Goal: Information Seeking & Learning: Learn about a topic

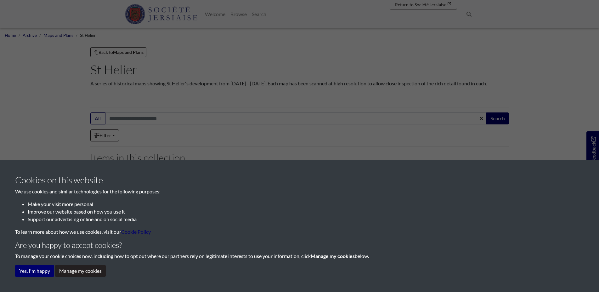
drag, startPoint x: 44, startPoint y: 254, endPoint x: 63, endPoint y: 240, distance: 23.5
click at [42, 255] on p "To manage your cookie choices now, including how to opt out where our partners …" at bounding box center [299, 256] width 569 height 8
click at [78, 272] on button "Manage my cookies" at bounding box center [80, 271] width 51 height 12
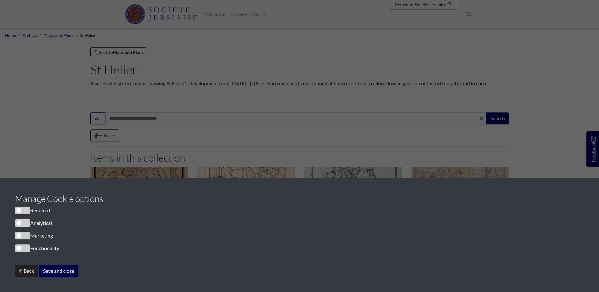
click at [59, 273] on button "Save and close" at bounding box center [58, 271] width 39 height 12
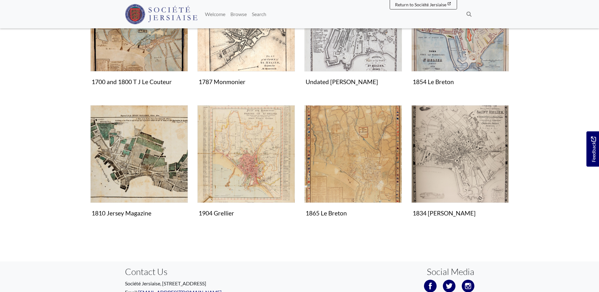
scroll to position [225, 0]
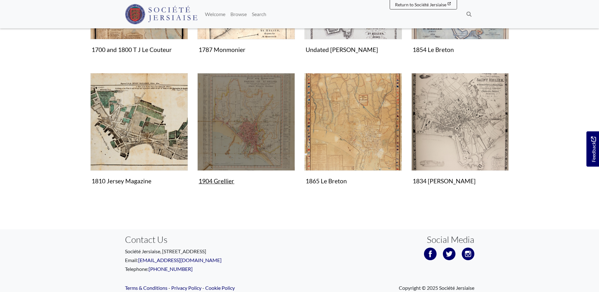
click at [252, 128] on img "Items in this Collection" at bounding box center [246, 122] width 98 height 98
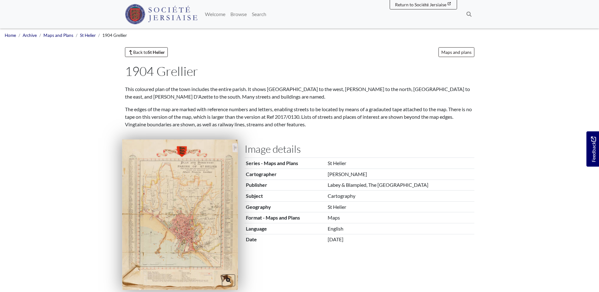
click at [178, 224] on img at bounding box center [180, 215] width 116 height 150
click at [178, 224] on body "Scroll the mousewheel to zoom" at bounding box center [299, 291] width 599 height 583
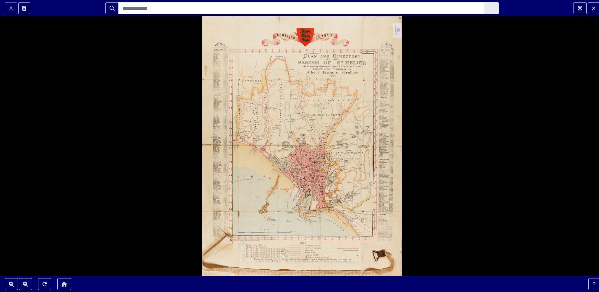
click at [178, 224] on body "Scroll the mousewheel to zoom" at bounding box center [299, 146] width 599 height 292
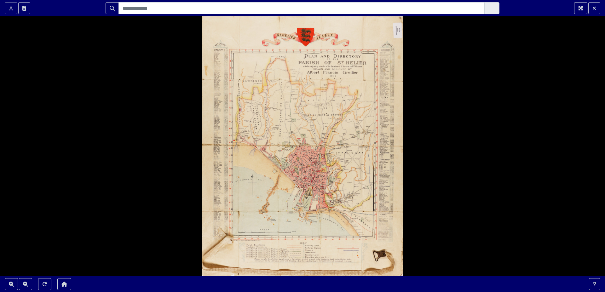
click at [178, 224] on body "Scroll the mousewheel to zoom" at bounding box center [302, 146] width 605 height 292
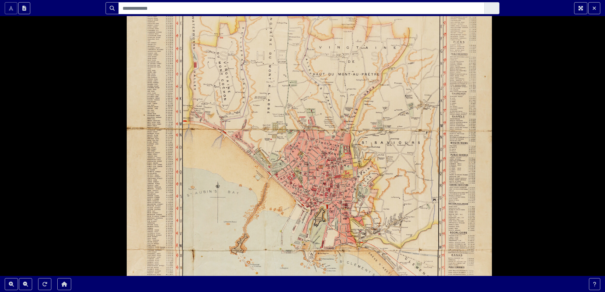
drag, startPoint x: 370, startPoint y: 215, endPoint x: 362, endPoint y: 195, distance: 21.9
click at [366, 205] on div at bounding box center [302, 146] width 605 height 292
drag, startPoint x: 362, startPoint y: 195, endPoint x: 353, endPoint y: 179, distance: 18.2
click at [358, 189] on div at bounding box center [302, 146] width 605 height 292
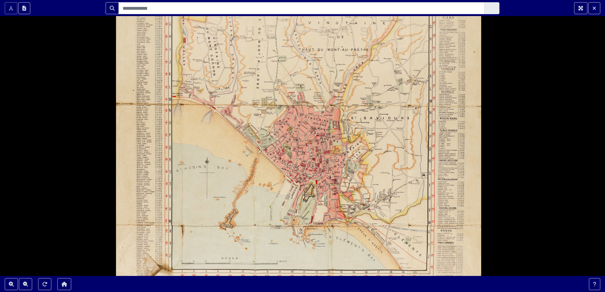
drag, startPoint x: 350, startPoint y: 174, endPoint x: 326, endPoint y: 154, distance: 31.1
click at [335, 160] on div at bounding box center [302, 146] width 605 height 292
drag, startPoint x: 326, startPoint y: 154, endPoint x: 323, endPoint y: 152, distance: 4.4
click at [323, 152] on div at bounding box center [302, 146] width 605 height 292
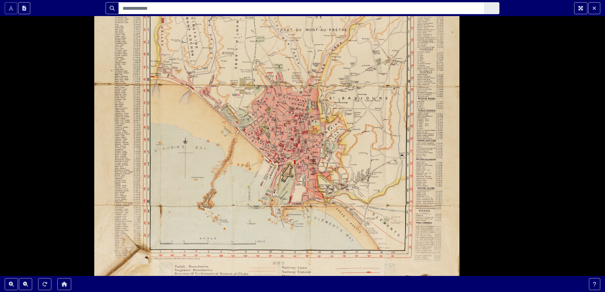
click at [322, 152] on div at bounding box center [302, 146] width 605 height 292
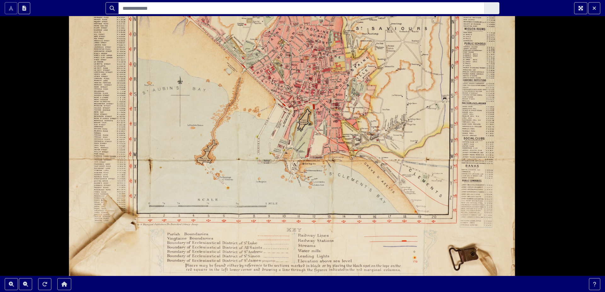
drag, startPoint x: 155, startPoint y: 77, endPoint x: 226, endPoint y: 110, distance: 78.1
click at [215, 104] on div at bounding box center [302, 146] width 605 height 292
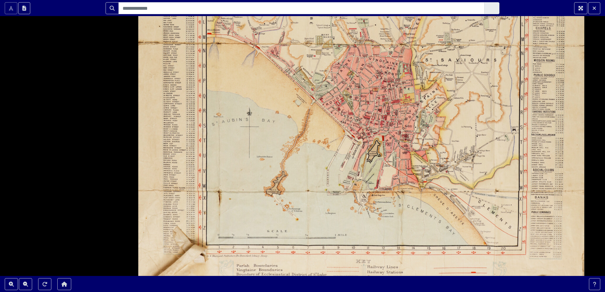
drag, startPoint x: 226, startPoint y: 110, endPoint x: 232, endPoint y: 112, distance: 6.2
click at [229, 111] on div at bounding box center [302, 146] width 605 height 292
drag, startPoint x: 232, startPoint y: 112, endPoint x: 245, endPoint y: 118, distance: 14.2
click at [238, 115] on div at bounding box center [302, 146] width 605 height 292
click at [242, 116] on div at bounding box center [302, 146] width 605 height 292
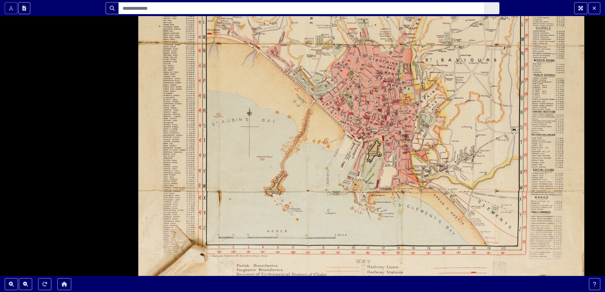
click at [244, 117] on div at bounding box center [302, 146] width 605 height 292
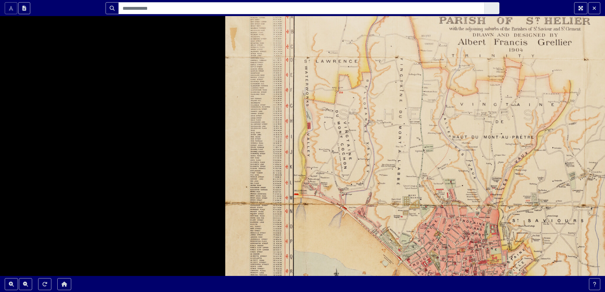
drag, startPoint x: 245, startPoint y: 118, endPoint x: 325, endPoint y: 266, distance: 168.0
click at [320, 274] on div at bounding box center [302, 146] width 605 height 292
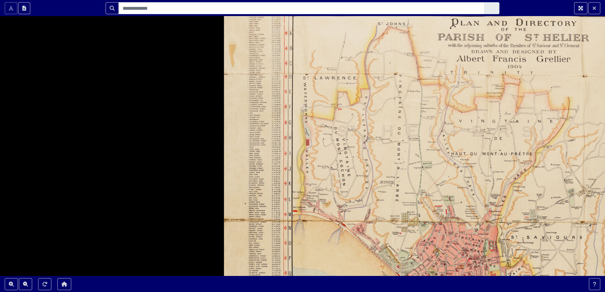
drag, startPoint x: 332, startPoint y: 84, endPoint x: 328, endPoint y: 114, distance: 29.8
click at [328, 114] on div at bounding box center [302, 146] width 605 height 292
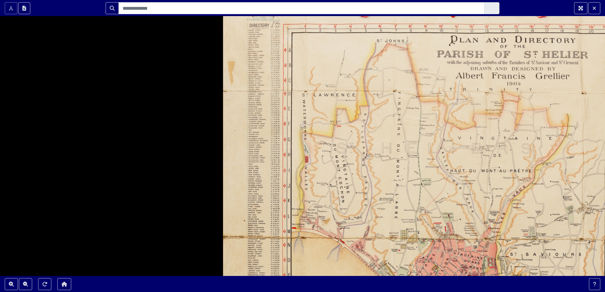
drag, startPoint x: 328, startPoint y: 114, endPoint x: 318, endPoint y: 126, distance: 15.9
click at [328, 119] on div at bounding box center [302, 146] width 605 height 292
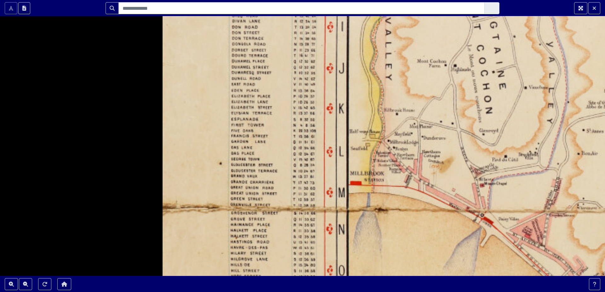
drag, startPoint x: 279, startPoint y: 220, endPoint x: 272, endPoint y: 48, distance: 172.1
click at [272, 48] on div at bounding box center [302, 146] width 605 height 292
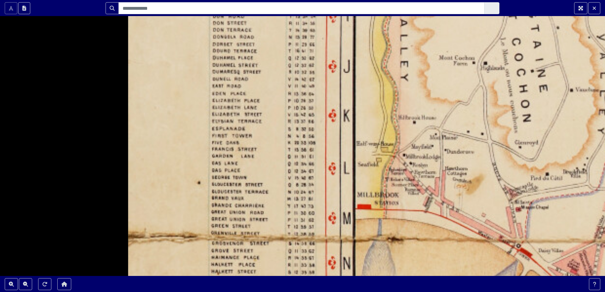
drag, startPoint x: 348, startPoint y: 86, endPoint x: 335, endPoint y: 125, distance: 41.4
click at [345, 98] on div at bounding box center [302, 146] width 605 height 292
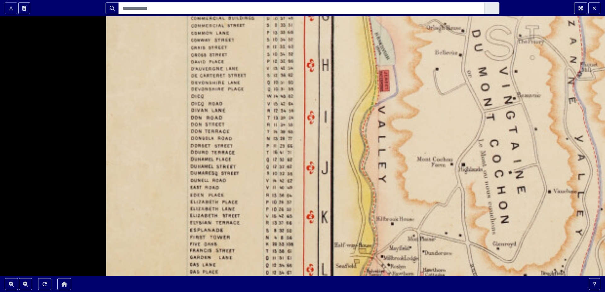
drag, startPoint x: 335, startPoint y: 125, endPoint x: 324, endPoint y: 192, distance: 67.5
click at [324, 192] on div at bounding box center [302, 146] width 605 height 292
drag, startPoint x: 425, startPoint y: 71, endPoint x: 411, endPoint y: 73, distance: 14.1
click at [420, 71] on div at bounding box center [302, 146] width 605 height 292
click at [419, 71] on div at bounding box center [302, 146] width 605 height 292
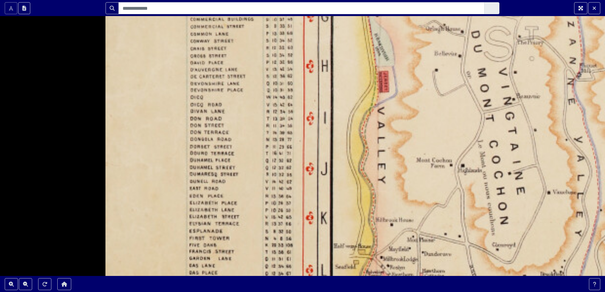
click at [417, 71] on div at bounding box center [302, 146] width 605 height 292
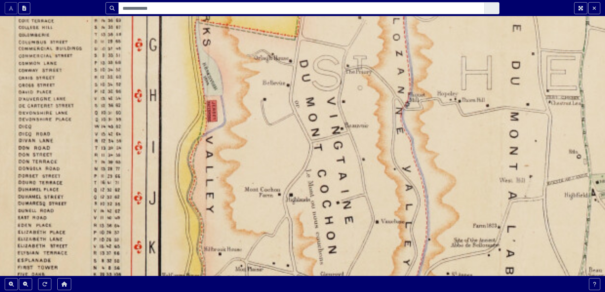
drag, startPoint x: 398, startPoint y: 80, endPoint x: 243, endPoint y: 103, distance: 156.7
click at [243, 103] on div at bounding box center [302, 146] width 605 height 292
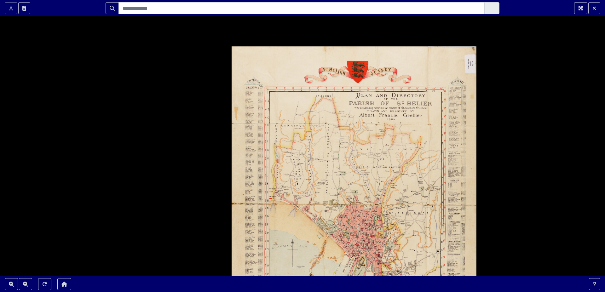
drag, startPoint x: 457, startPoint y: 73, endPoint x: 361, endPoint y: 129, distance: 111.3
click at [361, 129] on div at bounding box center [302, 146] width 605 height 292
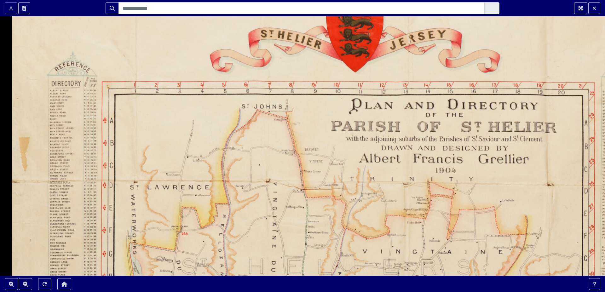
drag, startPoint x: 524, startPoint y: 195, endPoint x: 448, endPoint y: 96, distance: 124.9
click at [448, 96] on div at bounding box center [302, 146] width 605 height 292
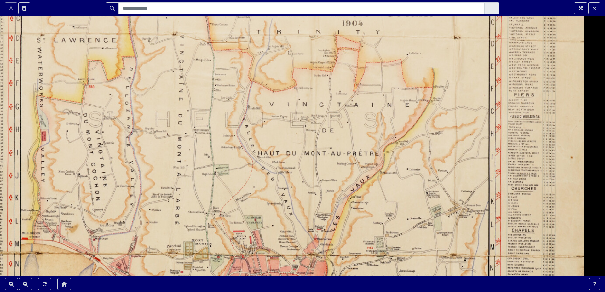
drag, startPoint x: 437, startPoint y: 67, endPoint x: 427, endPoint y: 40, distance: 29.1
click at [427, 40] on div at bounding box center [302, 146] width 605 height 292
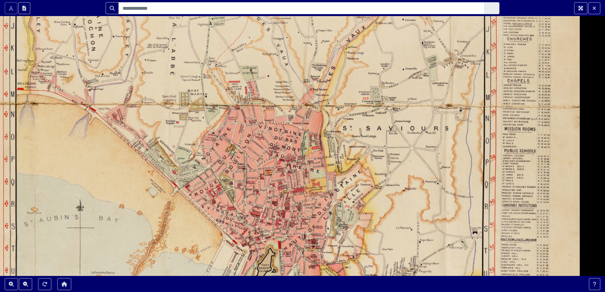
drag, startPoint x: 403, startPoint y: 198, endPoint x: 400, endPoint y: 43, distance: 154.4
click at [400, 43] on div at bounding box center [302, 146] width 605 height 292
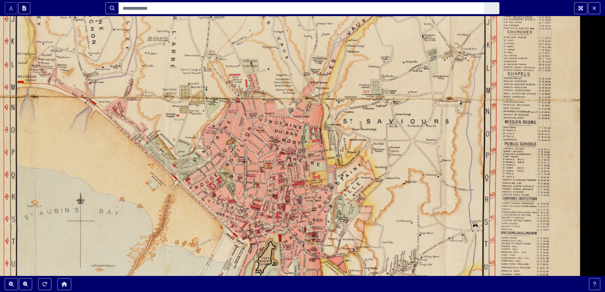
drag, startPoint x: 406, startPoint y: 180, endPoint x: 406, endPoint y: 124, distance: 56.1
click at [406, 162] on div at bounding box center [302, 146] width 605 height 292
click at [406, 153] on div at bounding box center [302, 146] width 605 height 292
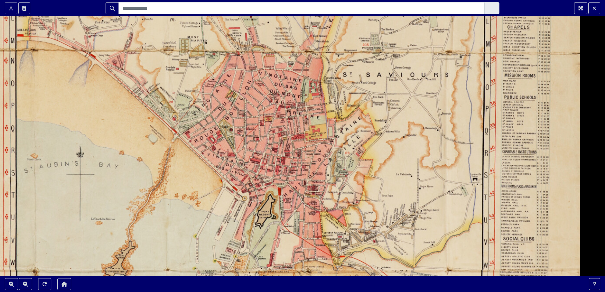
drag, startPoint x: 406, startPoint y: 124, endPoint x: 408, endPoint y: 81, distance: 42.6
click at [406, 112] on div at bounding box center [302, 146] width 605 height 292
click at [408, 88] on div at bounding box center [302, 146] width 605 height 292
click at [408, 81] on div at bounding box center [302, 146] width 605 height 292
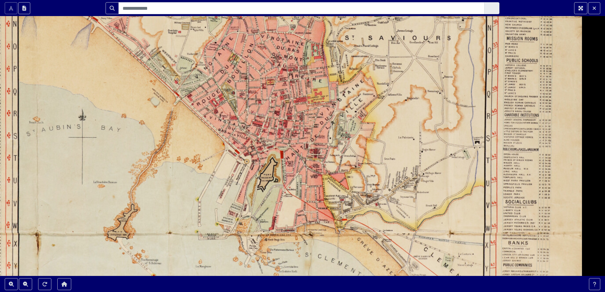
click at [408, 79] on div at bounding box center [302, 146] width 605 height 292
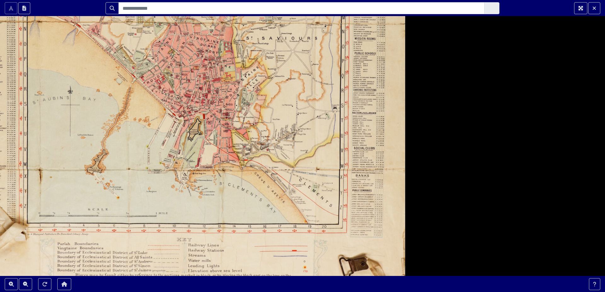
drag, startPoint x: 165, startPoint y: 88, endPoint x: 230, endPoint y: 146, distance: 86.8
click at [202, 122] on div at bounding box center [302, 146] width 605 height 292
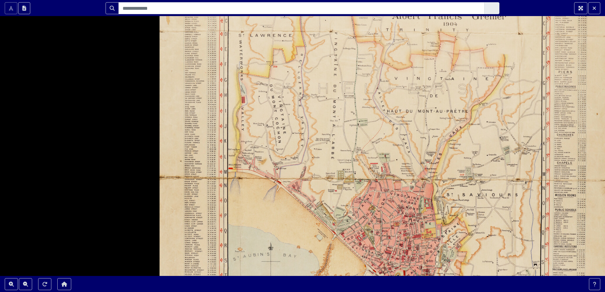
drag, startPoint x: 230, startPoint y: 146, endPoint x: 379, endPoint y: 254, distance: 184.9
click at [381, 259] on div at bounding box center [302, 146] width 605 height 292
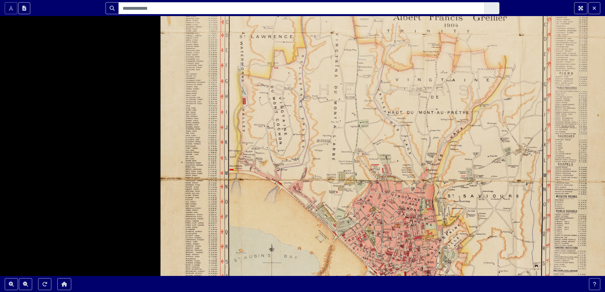
click at [303, 113] on div at bounding box center [302, 146] width 605 height 292
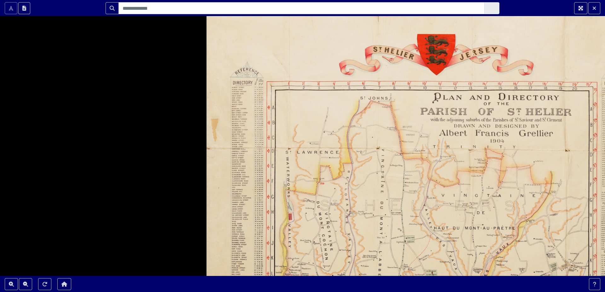
drag, startPoint x: 336, startPoint y: 225, endPoint x: 355, endPoint y: 273, distance: 51.6
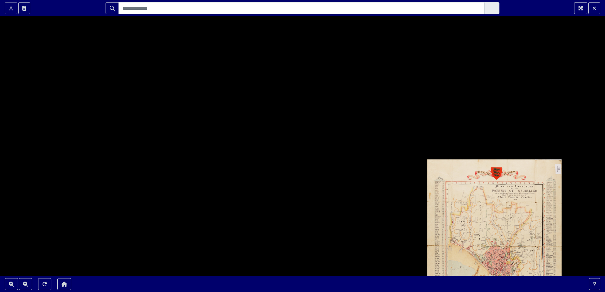
drag, startPoint x: 218, startPoint y: 171, endPoint x: 163, endPoint y: 111, distance: 80.7
click at [163, 111] on div at bounding box center [302, 146] width 605 height 292
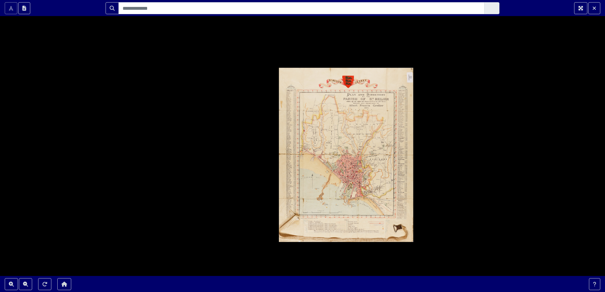
drag, startPoint x: 435, startPoint y: 210, endPoint x: 344, endPoint y: 180, distance: 95.5
click at [340, 178] on div at bounding box center [302, 146] width 605 height 292
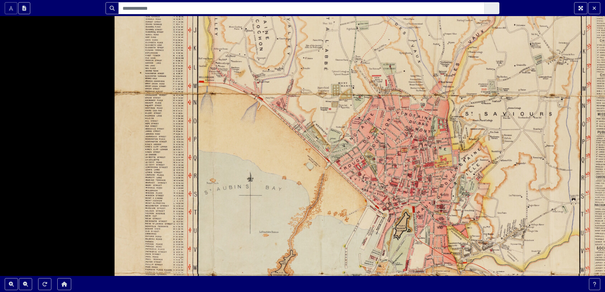
drag, startPoint x: 320, startPoint y: 81, endPoint x: 313, endPoint y: 98, distance: 18.4
click at [315, 91] on div at bounding box center [302, 146] width 605 height 292
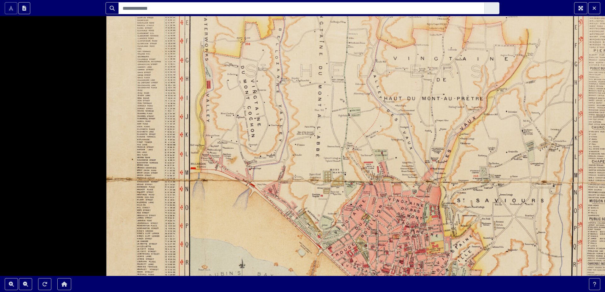
drag, startPoint x: 313, startPoint y: 98, endPoint x: 317, endPoint y: 164, distance: 66.2
click at [317, 164] on div at bounding box center [302, 146] width 605 height 292
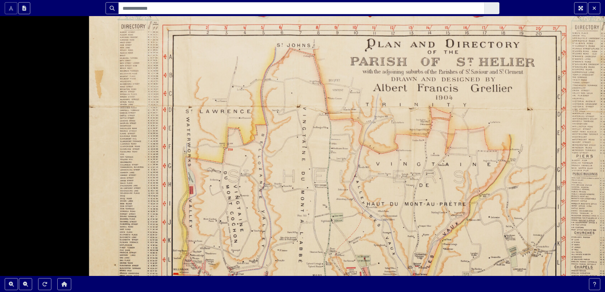
drag, startPoint x: 342, startPoint y: 128, endPoint x: 326, endPoint y: 217, distance: 90.9
click at [326, 217] on div at bounding box center [302, 146] width 605 height 292
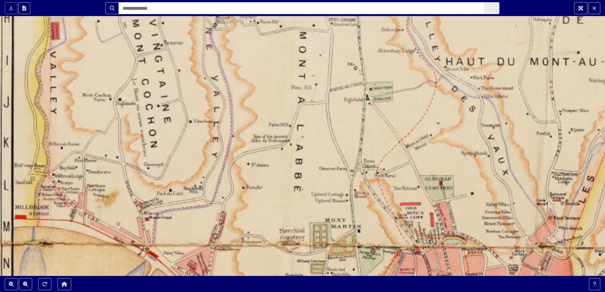
drag, startPoint x: 361, startPoint y: 232, endPoint x: 334, endPoint y: 32, distance: 202.4
click at [334, 32] on div at bounding box center [302, 146] width 605 height 292
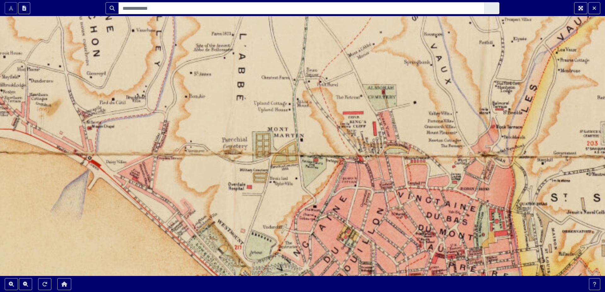
drag, startPoint x: 335, startPoint y: 197, endPoint x: 274, endPoint y: 115, distance: 102.5
click at [284, 139] on div at bounding box center [302, 146] width 605 height 292
click at [273, 112] on div at bounding box center [302, 146] width 605 height 292
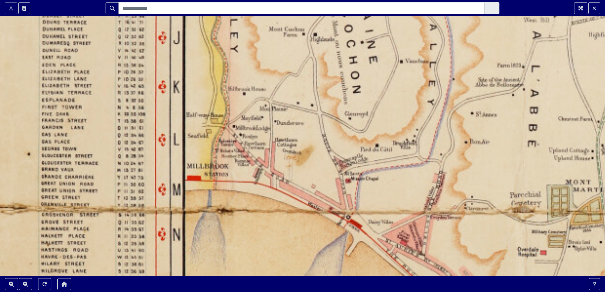
drag, startPoint x: 123, startPoint y: 111, endPoint x: 470, endPoint y: 220, distance: 363.5
click at [476, 220] on div at bounding box center [302, 146] width 605 height 292
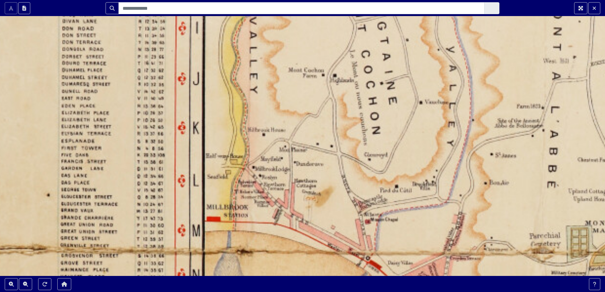
drag, startPoint x: 85, startPoint y: 54, endPoint x: 87, endPoint y: 87, distance: 32.5
click at [87, 87] on div at bounding box center [302, 146] width 605 height 292
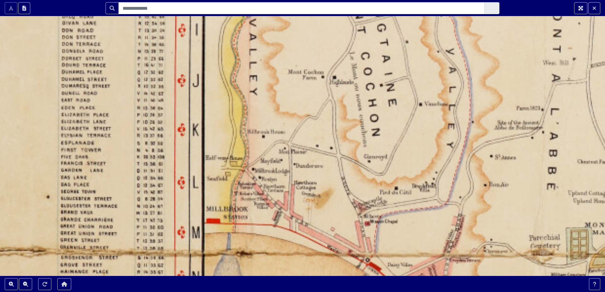
click at [92, 49] on div at bounding box center [302, 146] width 605 height 292
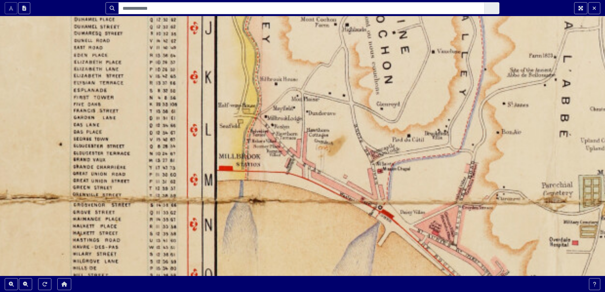
drag, startPoint x: 318, startPoint y: 216, endPoint x: 331, endPoint y: 162, distance: 55.1
click at [331, 162] on div at bounding box center [302, 146] width 605 height 292
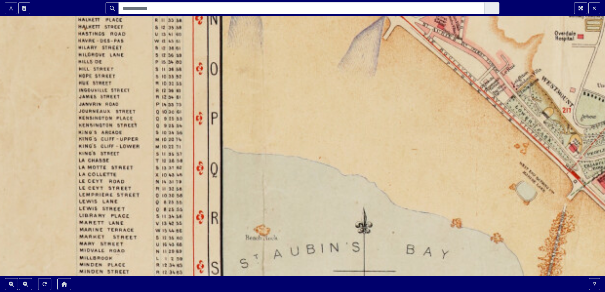
drag, startPoint x: 121, startPoint y: 244, endPoint x: 122, endPoint y: 52, distance: 192.8
click at [124, 50] on div at bounding box center [302, 146] width 605 height 292
click at [123, 50] on div at bounding box center [302, 146] width 605 height 292
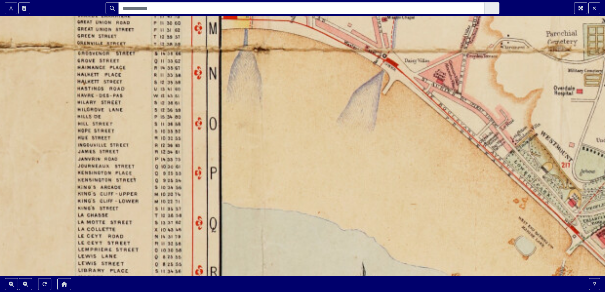
drag, startPoint x: 114, startPoint y: 63, endPoint x: 114, endPoint y: 117, distance: 53.9
click at [114, 117] on div at bounding box center [302, 146] width 605 height 292
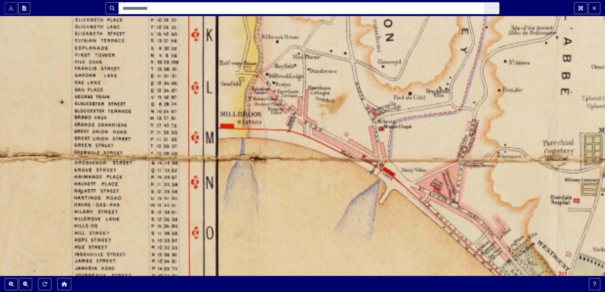
drag, startPoint x: 118, startPoint y: 89, endPoint x: 116, endPoint y: 180, distance: 91.0
click at [116, 180] on div at bounding box center [302, 146] width 605 height 292
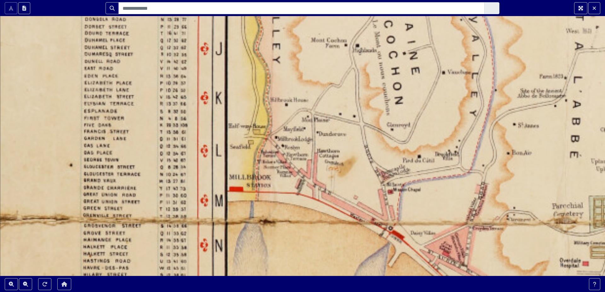
drag, startPoint x: 122, startPoint y: 75, endPoint x: 130, endPoint y: 127, distance: 52.2
click at [130, 127] on div at bounding box center [302, 146] width 605 height 292
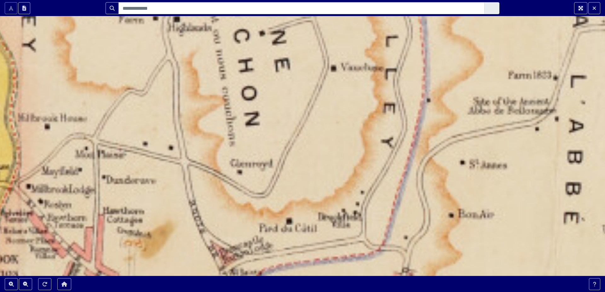
drag, startPoint x: 498, startPoint y: 176, endPoint x: 143, endPoint y: 179, distance: 355.3
click at [138, 176] on div at bounding box center [302, 146] width 605 height 292
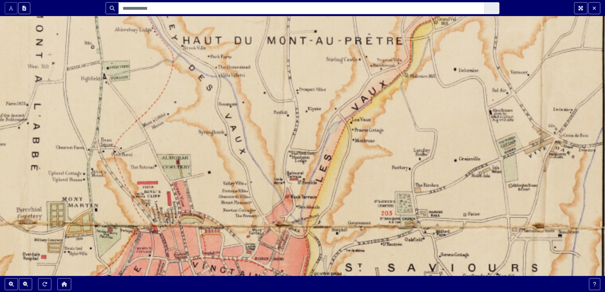
drag, startPoint x: 323, startPoint y: 207, endPoint x: 42, endPoint y: 180, distance: 282.6
click at [42, 180] on div at bounding box center [302, 146] width 605 height 292
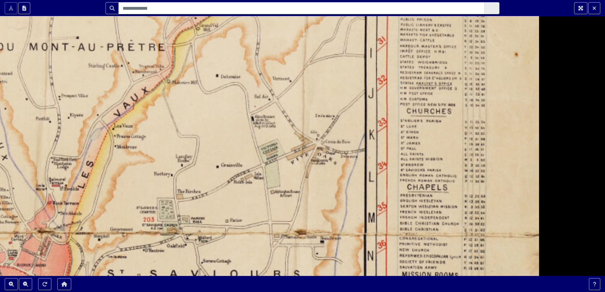
drag, startPoint x: 404, startPoint y: 185, endPoint x: 169, endPoint y: 190, distance: 235.7
click at [169, 191] on div at bounding box center [302, 146] width 605 height 292
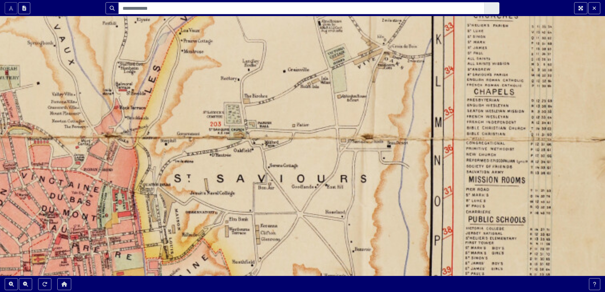
drag, startPoint x: 318, startPoint y: 178, endPoint x: 385, endPoint y: 83, distance: 116.6
click at [385, 83] on div at bounding box center [302, 146] width 605 height 292
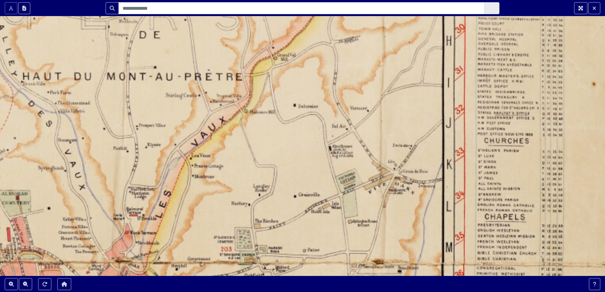
drag, startPoint x: 190, startPoint y: 98, endPoint x: 202, endPoint y: 204, distance: 106.6
click at [202, 204] on div at bounding box center [302, 146] width 605 height 292
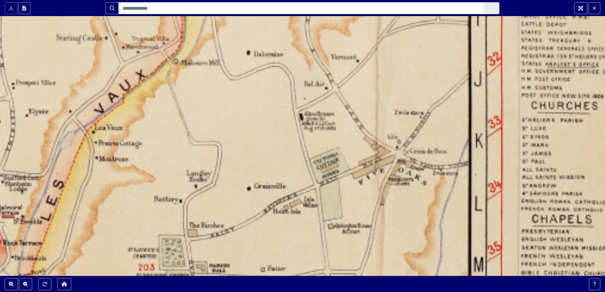
drag, startPoint x: 364, startPoint y: 171, endPoint x: 330, endPoint y: 119, distance: 62.1
click at [330, 119] on div at bounding box center [302, 146] width 605 height 292
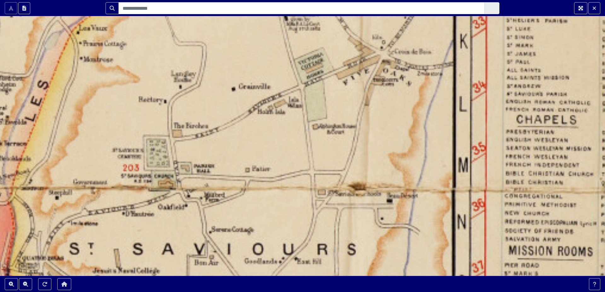
drag, startPoint x: 284, startPoint y: 230, endPoint x: 272, endPoint y: 135, distance: 95.9
click at [272, 135] on div at bounding box center [302, 146] width 605 height 292
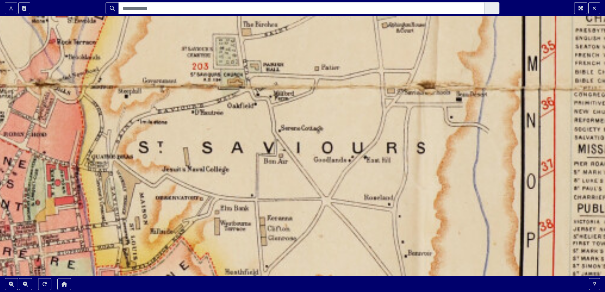
drag, startPoint x: 252, startPoint y: 217, endPoint x: 329, endPoint y: 107, distance: 134.1
click at [329, 107] on div at bounding box center [302, 146] width 605 height 292
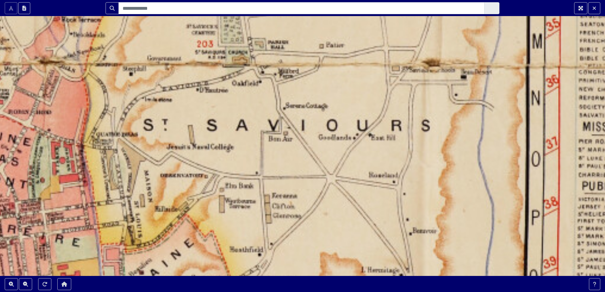
drag, startPoint x: 338, startPoint y: 243, endPoint x: 339, endPoint y: 151, distance: 91.0
click at [335, 190] on div at bounding box center [302, 146] width 605 height 292
click at [336, 182] on div at bounding box center [302, 146] width 605 height 292
click at [338, 157] on div at bounding box center [302, 146] width 605 height 292
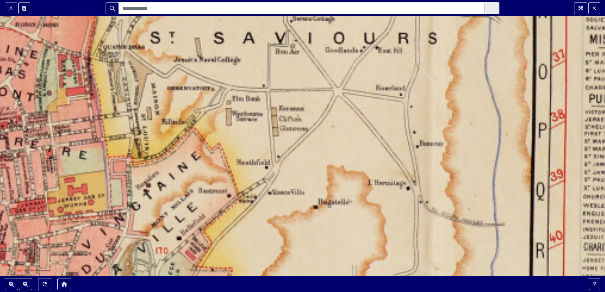
drag, startPoint x: 339, startPoint y: 151, endPoint x: 343, endPoint y: 131, distance: 21.2
click at [343, 131] on div at bounding box center [302, 146] width 605 height 292
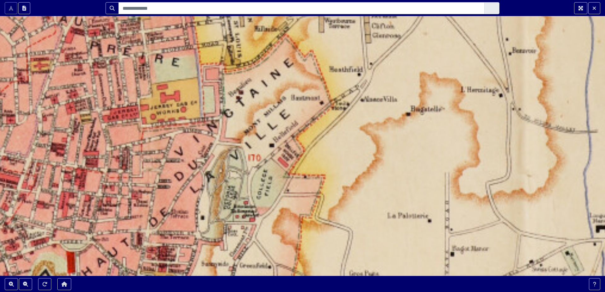
drag, startPoint x: 286, startPoint y: 212, endPoint x: 369, endPoint y: 124, distance: 120.7
click at [378, 119] on div at bounding box center [302, 146] width 605 height 292
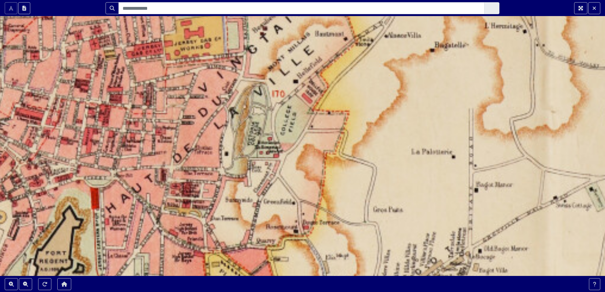
drag, startPoint x: 316, startPoint y: 181, endPoint x: 341, endPoint y: 117, distance: 69.5
click at [341, 117] on div at bounding box center [302, 146] width 605 height 292
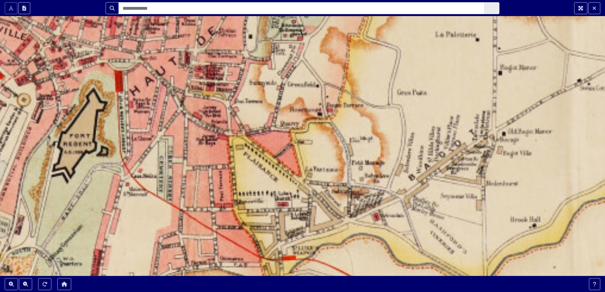
drag, startPoint x: 335, startPoint y: 151, endPoint x: 358, endPoint y: 36, distance: 117.5
click at [358, 36] on div at bounding box center [302, 146] width 605 height 292
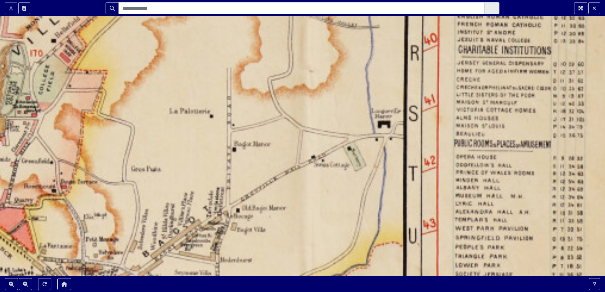
drag, startPoint x: 521, startPoint y: 125, endPoint x: 256, endPoint y: 200, distance: 275.7
click at [256, 200] on div at bounding box center [302, 146] width 605 height 292
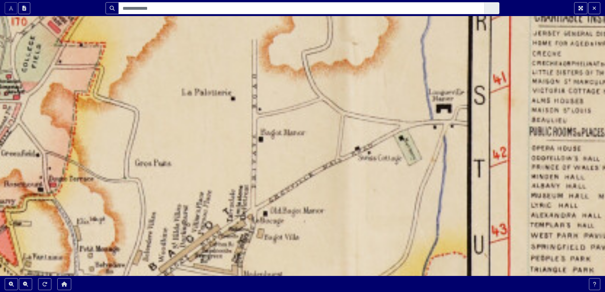
drag, startPoint x: 139, startPoint y: 119, endPoint x: 186, endPoint y: 73, distance: 65.5
click at [186, 73] on div at bounding box center [302, 146] width 605 height 292
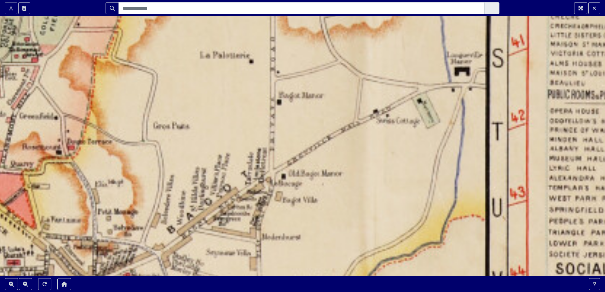
click at [186, 71] on div at bounding box center [302, 146] width 605 height 292
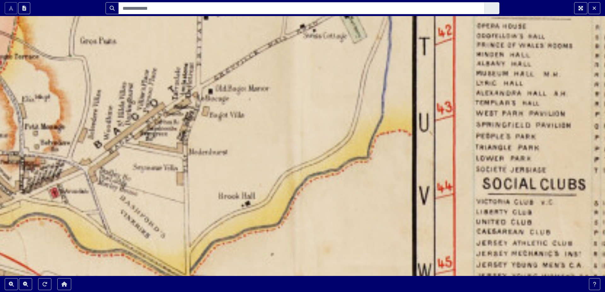
drag, startPoint x: 381, startPoint y: 256, endPoint x: 308, endPoint y: 172, distance: 111.4
click at [308, 172] on div at bounding box center [302, 146] width 605 height 292
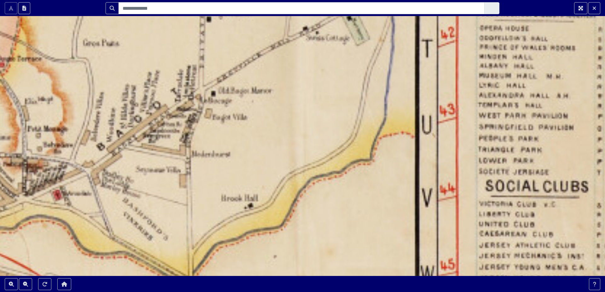
drag, startPoint x: 164, startPoint y: 154, endPoint x: 237, endPoint y: 185, distance: 80.0
click at [199, 169] on div at bounding box center [302, 146] width 605 height 292
click at [237, 185] on div at bounding box center [302, 146] width 605 height 292
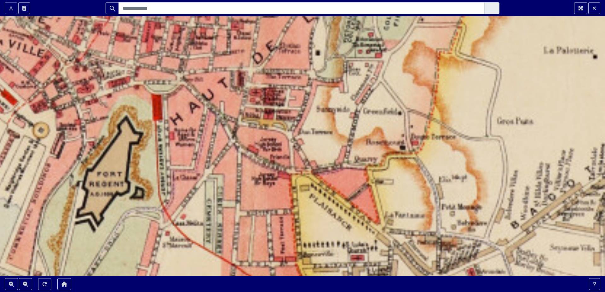
drag, startPoint x: 464, startPoint y: 255, endPoint x: 588, endPoint y: 240, distance: 125.3
click at [599, 242] on div at bounding box center [302, 146] width 605 height 292
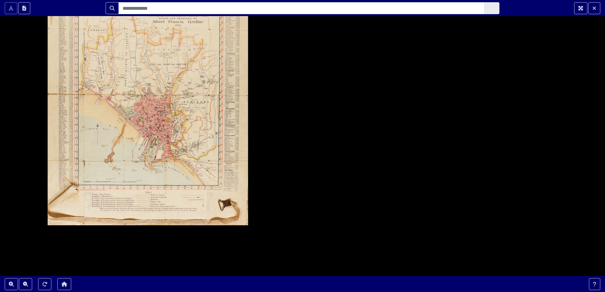
click at [143, 124] on div at bounding box center [302, 146] width 605 height 292
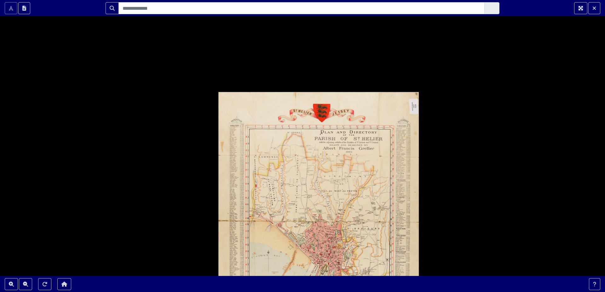
drag, startPoint x: 238, startPoint y: 174, endPoint x: 370, endPoint y: 284, distance: 171.3
click at [370, 284] on section "Scroll the mousewheel to zoom" at bounding box center [302, 146] width 605 height 292
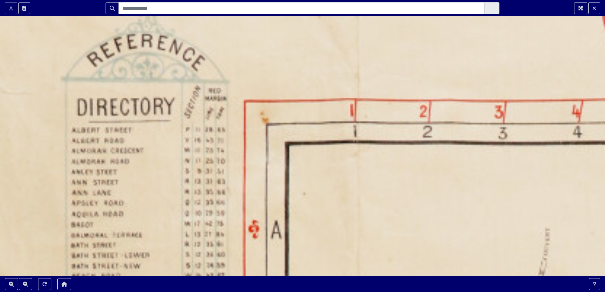
drag, startPoint x: 235, startPoint y: 64, endPoint x: 228, endPoint y: 142, distance: 78.1
click at [229, 143] on div at bounding box center [302, 146] width 605 height 292
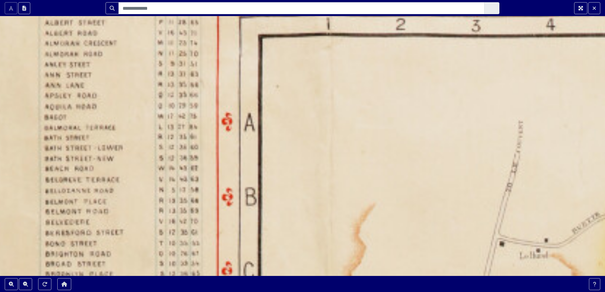
drag, startPoint x: 214, startPoint y: 224, endPoint x: 181, endPoint y: 95, distance: 133.0
click at [181, 97] on div at bounding box center [302, 146] width 605 height 292
drag, startPoint x: 181, startPoint y: 95, endPoint x: 180, endPoint y: 91, distance: 4.1
click at [180, 91] on div at bounding box center [302, 146] width 605 height 292
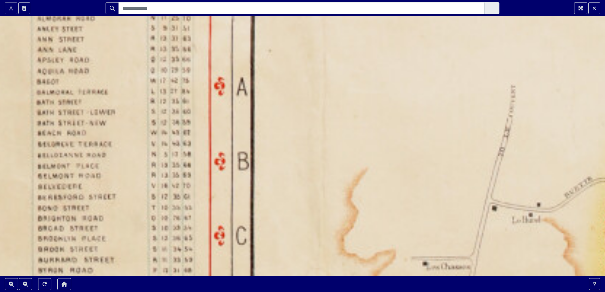
click at [180, 90] on div at bounding box center [302, 146] width 605 height 292
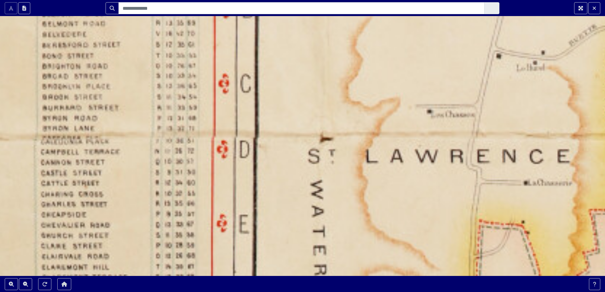
drag, startPoint x: 261, startPoint y: 252, endPoint x: 260, endPoint y: 104, distance: 148.3
click at [260, 104] on div at bounding box center [302, 146] width 605 height 292
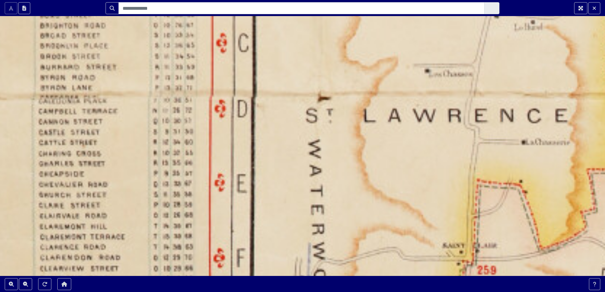
drag, startPoint x: 292, startPoint y: 248, endPoint x: 267, endPoint y: 145, distance: 106.0
click at [268, 150] on div at bounding box center [302, 146] width 605 height 292
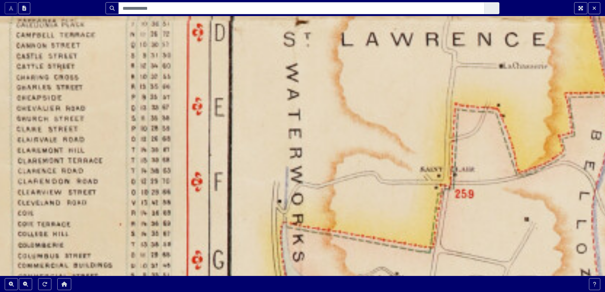
click at [267, 145] on div at bounding box center [302, 146] width 605 height 292
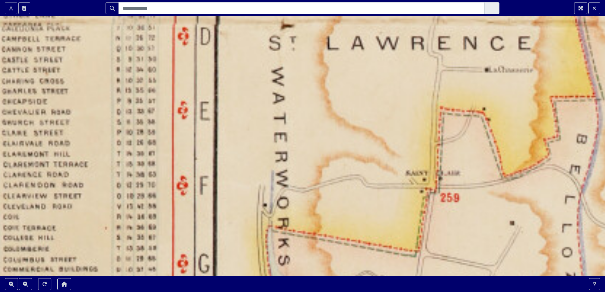
drag, startPoint x: 389, startPoint y: 182, endPoint x: 284, endPoint y: 195, distance: 106.0
click at [284, 195] on div at bounding box center [302, 146] width 605 height 292
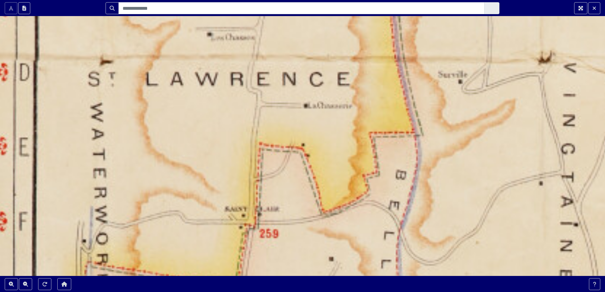
drag, startPoint x: 275, startPoint y: 197, endPoint x: 185, endPoint y: 223, distance: 94.0
click at [185, 223] on div at bounding box center [302, 146] width 605 height 292
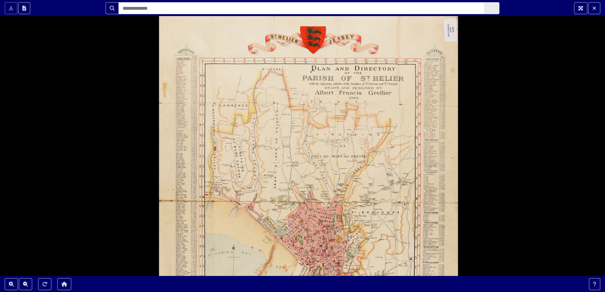
drag, startPoint x: 350, startPoint y: 224, endPoint x: 313, endPoint y: 151, distance: 81.8
click at [313, 151] on div at bounding box center [302, 146] width 605 height 292
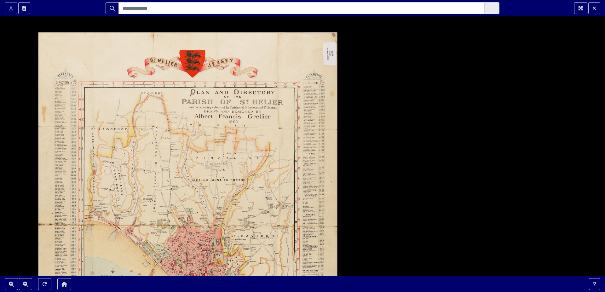
drag, startPoint x: 402, startPoint y: 143, endPoint x: 283, endPoint y: 166, distance: 121.8
click at [283, 166] on div at bounding box center [302, 146] width 605 height 292
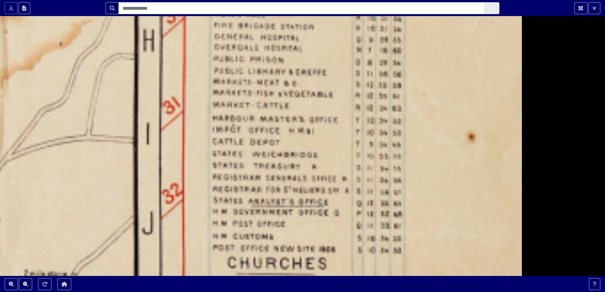
drag, startPoint x: 291, startPoint y: 208, endPoint x: 293, endPoint y: 132, distance: 76.2
click at [294, 132] on div at bounding box center [302, 146] width 605 height 292
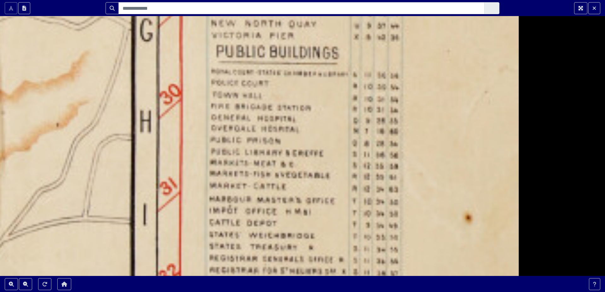
drag, startPoint x: 304, startPoint y: 147, endPoint x: 299, endPoint y: 229, distance: 82.4
click at [299, 229] on div at bounding box center [302, 146] width 605 height 292
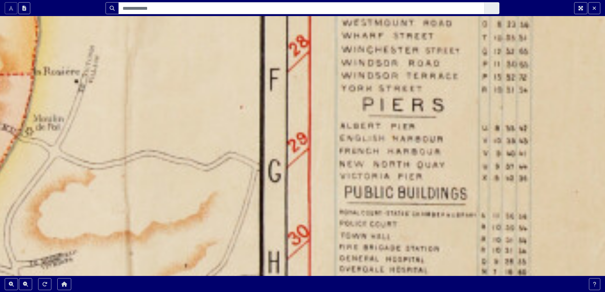
drag, startPoint x: 210, startPoint y: 134, endPoint x: 257, endPoint y: 233, distance: 110.2
click at [257, 233] on div at bounding box center [302, 146] width 605 height 292
drag, startPoint x: 457, startPoint y: 191, endPoint x: 429, endPoint y: 178, distance: 31.6
click at [429, 178] on div at bounding box center [302, 146] width 605 height 292
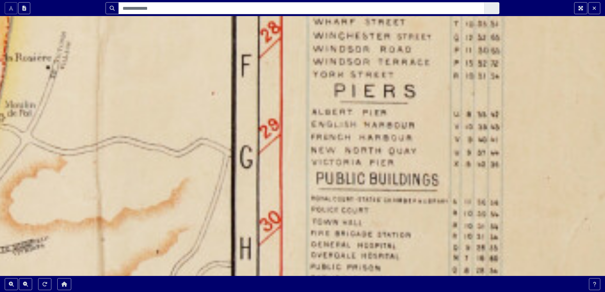
click at [420, 174] on div at bounding box center [302, 146] width 605 height 292
click at [418, 174] on div at bounding box center [302, 146] width 605 height 292
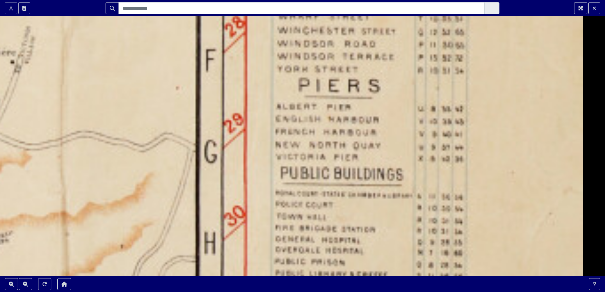
drag, startPoint x: 418, startPoint y: 174, endPoint x: 386, endPoint y: 170, distance: 32.0
click at [386, 170] on div at bounding box center [302, 146] width 605 height 292
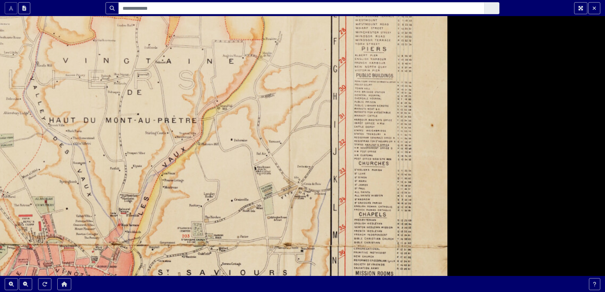
drag, startPoint x: 230, startPoint y: 257, endPoint x: 324, endPoint y: 49, distance: 228.3
click at [335, 10] on section "Scroll the mousewheel to zoom" at bounding box center [302, 146] width 605 height 292
click at [347, 2] on input "Search" at bounding box center [301, 8] width 366 height 12
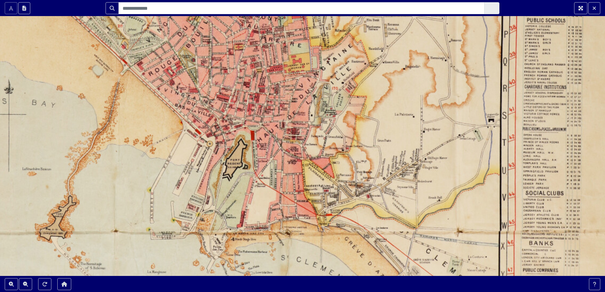
drag, startPoint x: 254, startPoint y: 211, endPoint x: 363, endPoint y: 52, distance: 191.9
click at [367, 42] on div at bounding box center [302, 146] width 605 height 292
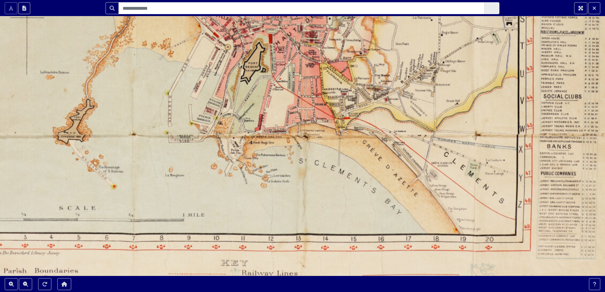
drag, startPoint x: 304, startPoint y: 203, endPoint x: 319, endPoint y: 117, distance: 86.9
click at [319, 117] on div at bounding box center [302, 146] width 605 height 292
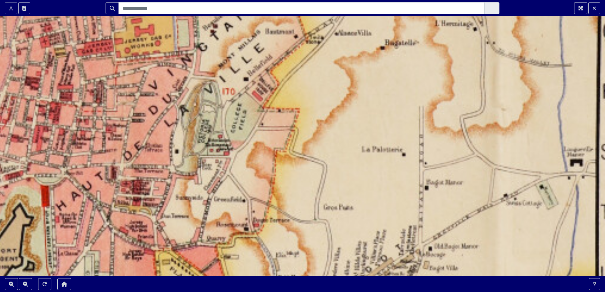
drag, startPoint x: 541, startPoint y: 76, endPoint x: 233, endPoint y: 271, distance: 364.7
click at [230, 275] on div at bounding box center [302, 146] width 605 height 292
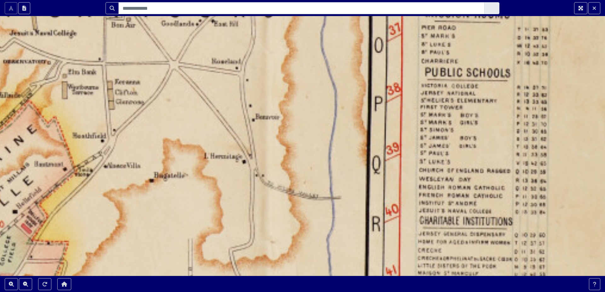
drag, startPoint x: 427, startPoint y: 128, endPoint x: 190, endPoint y: 264, distance: 273.5
click at [190, 264] on div at bounding box center [302, 146] width 605 height 292
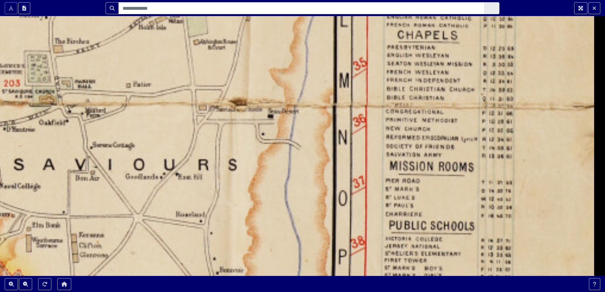
drag, startPoint x: 286, startPoint y: 163, endPoint x: 275, endPoint y: 288, distance: 125.8
click at [276, 290] on section "Scroll the mousewheel to zoom" at bounding box center [302, 146] width 605 height 292
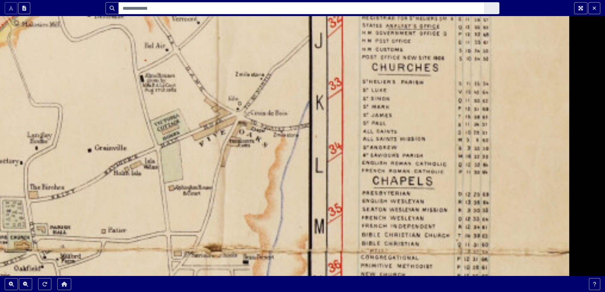
drag, startPoint x: 281, startPoint y: 124, endPoint x: 257, endPoint y: 271, distance: 149.0
click at [257, 271] on div at bounding box center [302, 146] width 605 height 292
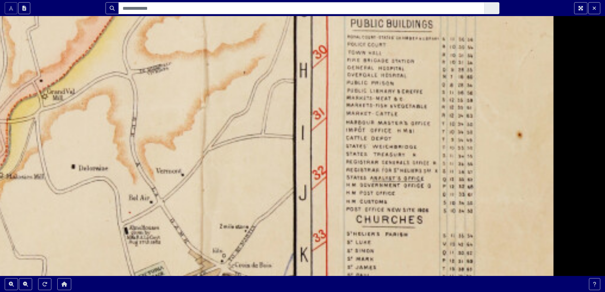
drag, startPoint x: 291, startPoint y: 128, endPoint x: 276, endPoint y: 281, distance: 153.8
click at [276, 281] on section "Scroll the mousewheel to zoom" at bounding box center [302, 146] width 605 height 292
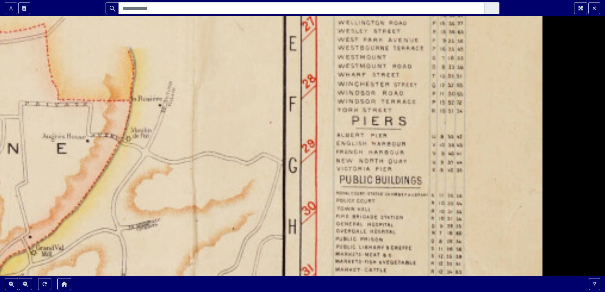
drag, startPoint x: 284, startPoint y: 122, endPoint x: 275, endPoint y: 269, distance: 148.0
click at [275, 273] on div at bounding box center [302, 146] width 605 height 292
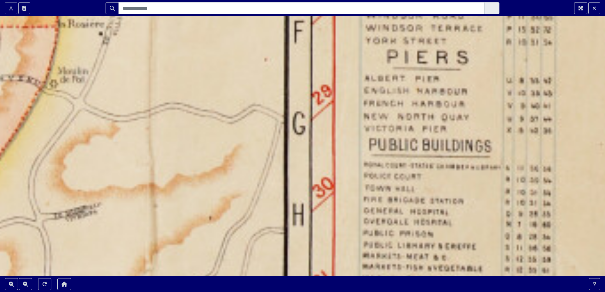
drag, startPoint x: 71, startPoint y: 231, endPoint x: 221, endPoint y: 150, distance: 170.0
click at [204, 150] on div at bounding box center [302, 146] width 605 height 292
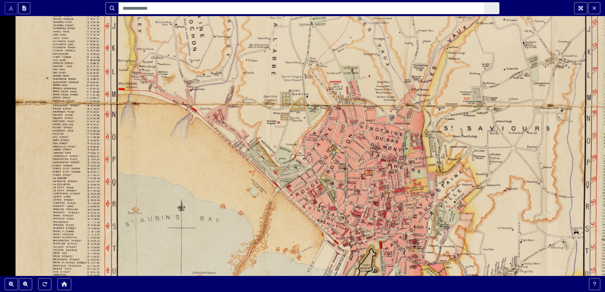
drag, startPoint x: 97, startPoint y: 219, endPoint x: 422, endPoint y: 49, distance: 366.6
click at [421, 49] on div at bounding box center [302, 146] width 605 height 292
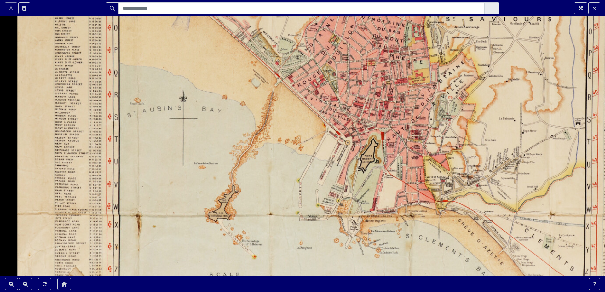
drag, startPoint x: 223, startPoint y: 216, endPoint x: 223, endPoint y: 106, distance: 109.9
click at [223, 106] on div at bounding box center [302, 146] width 605 height 292
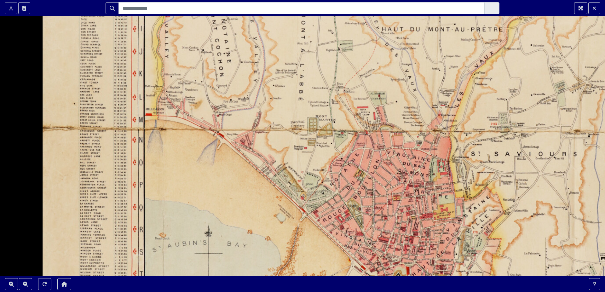
drag, startPoint x: 281, startPoint y: 97, endPoint x: 304, endPoint y: 229, distance: 134.6
click at [304, 229] on div at bounding box center [302, 146] width 605 height 292
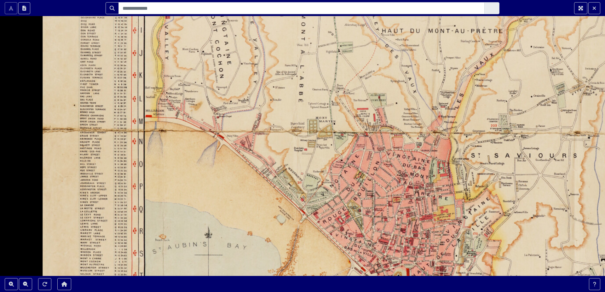
drag, startPoint x: 295, startPoint y: 117, endPoint x: 289, endPoint y: 175, distance: 57.9
click at [293, 139] on div at bounding box center [302, 146] width 605 height 292
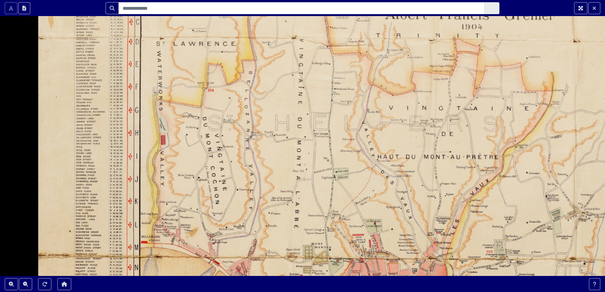
drag, startPoint x: 289, startPoint y: 175, endPoint x: 290, endPoint y: 226, distance: 51.4
click at [290, 226] on div at bounding box center [302, 146] width 605 height 292
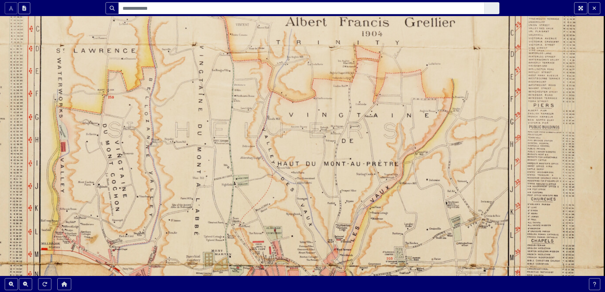
drag, startPoint x: 335, startPoint y: 136, endPoint x: 235, endPoint y: 141, distance: 100.0
click at [235, 141] on div at bounding box center [302, 146] width 605 height 292
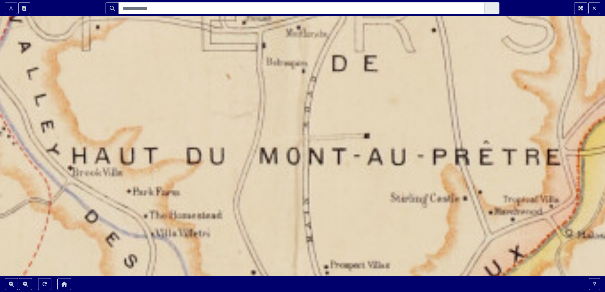
drag, startPoint x: 294, startPoint y: 159, endPoint x: 508, endPoint y: 139, distance: 215.4
click at [508, 139] on div at bounding box center [302, 146] width 605 height 292
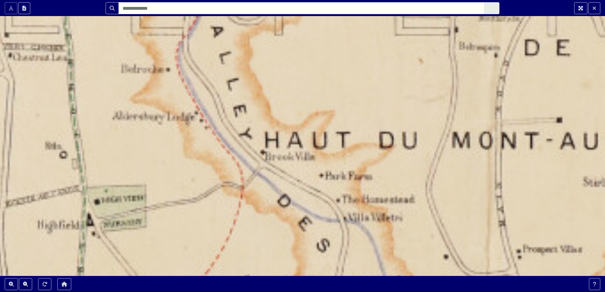
drag, startPoint x: 264, startPoint y: 170, endPoint x: 454, endPoint y: 156, distance: 190.8
click at [456, 154] on div at bounding box center [302, 146] width 605 height 292
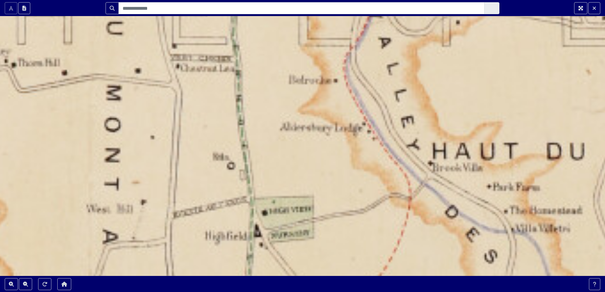
drag, startPoint x: 202, startPoint y: 132, endPoint x: 369, endPoint y: 143, distance: 168.2
click at [369, 143] on div at bounding box center [302, 146] width 605 height 292
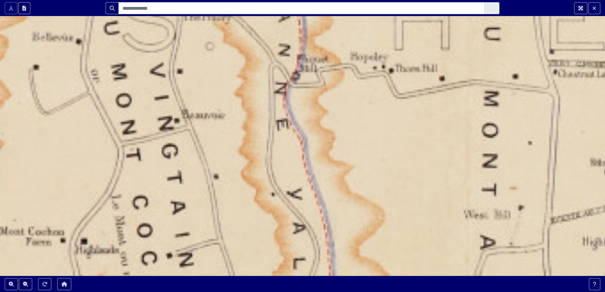
drag, startPoint x: 227, startPoint y: 160, endPoint x: 603, endPoint y: 166, distance: 376.4
click at [599, 166] on div at bounding box center [302, 146] width 605 height 292
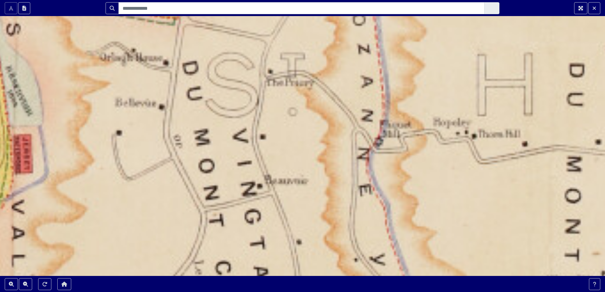
drag, startPoint x: 182, startPoint y: 144, endPoint x: 265, endPoint y: 209, distance: 105.4
click at [265, 209] on div at bounding box center [302, 146] width 605 height 292
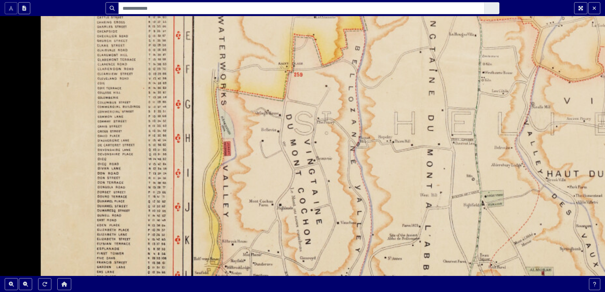
click at [453, 141] on div at bounding box center [302, 146] width 605 height 292
click at [448, 144] on div at bounding box center [302, 146] width 605 height 292
click at [436, 148] on div at bounding box center [302, 146] width 605 height 292
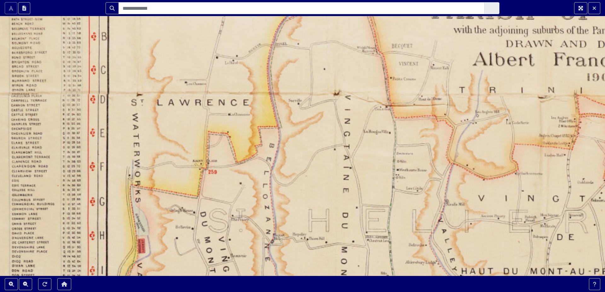
drag, startPoint x: 407, startPoint y: 161, endPoint x: 338, endPoint y: 250, distance: 112.8
click at [338, 250] on div at bounding box center [302, 146] width 605 height 292
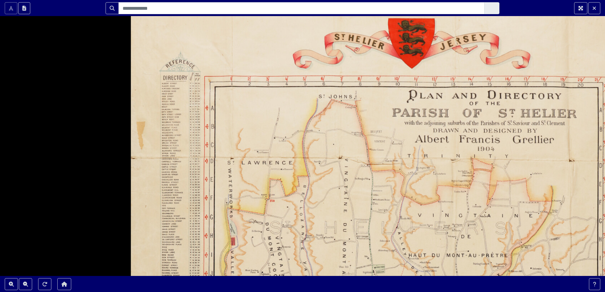
click at [414, 245] on div at bounding box center [302, 146] width 605 height 292
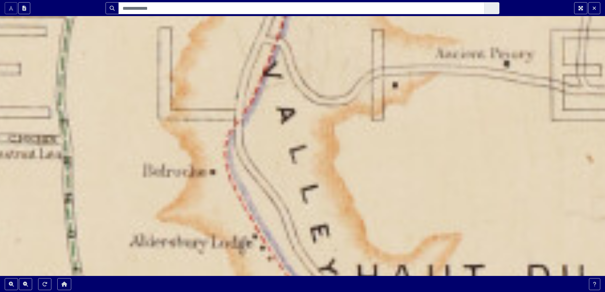
drag, startPoint x: 403, startPoint y: 241, endPoint x: 393, endPoint y: 140, distance: 101.6
click at [393, 140] on div at bounding box center [302, 146] width 605 height 292
drag, startPoint x: 108, startPoint y: 157, endPoint x: 295, endPoint y: 157, distance: 187.7
click at [134, 157] on div at bounding box center [302, 146] width 605 height 292
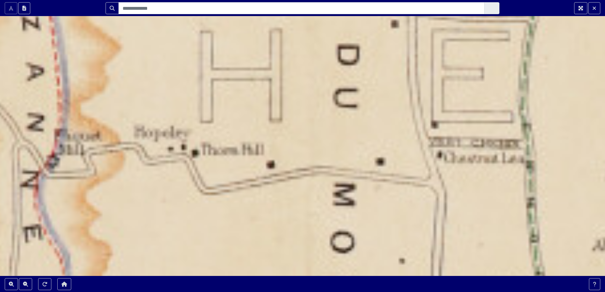
drag, startPoint x: 295, startPoint y: 157, endPoint x: 604, endPoint y: 162, distance: 309.0
click at [599, 162] on div at bounding box center [302, 146] width 605 height 292
drag, startPoint x: 150, startPoint y: 158, endPoint x: 273, endPoint y: 159, distance: 122.5
click at [177, 158] on div at bounding box center [302, 146] width 605 height 292
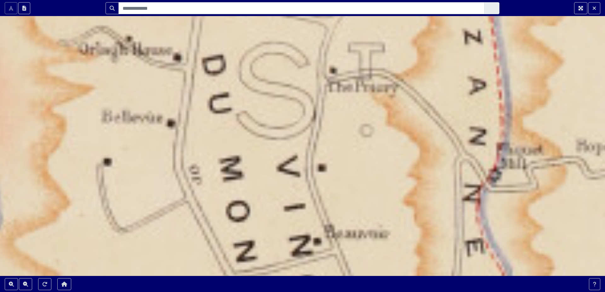
drag, startPoint x: 273, startPoint y: 159, endPoint x: 601, endPoint y: 171, distance: 328.7
click at [599, 171] on div at bounding box center [302, 146] width 605 height 292
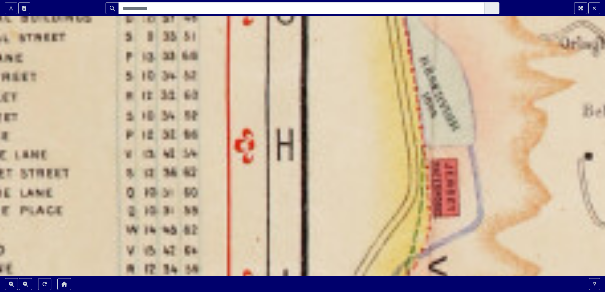
drag, startPoint x: 290, startPoint y: 170, endPoint x: 565, endPoint y: 171, distance: 275.6
click at [599, 163] on div at bounding box center [302, 146] width 605 height 292
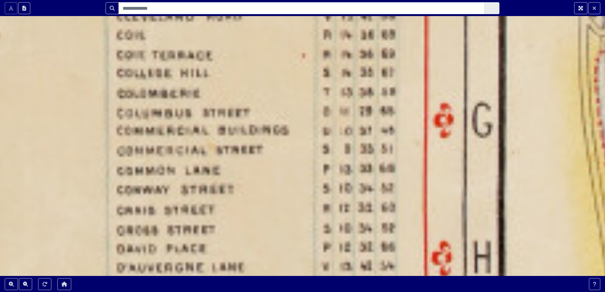
drag, startPoint x: 117, startPoint y: 162, endPoint x: 300, endPoint y: 288, distance: 222.1
click at [300, 290] on section "Scroll the mousewheel to zoom" at bounding box center [302, 146] width 605 height 292
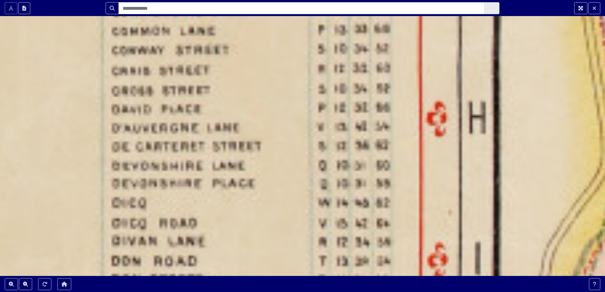
drag, startPoint x: 240, startPoint y: 255, endPoint x: 235, endPoint y: 99, distance: 156.3
click at [237, 96] on div at bounding box center [302, 146] width 605 height 292
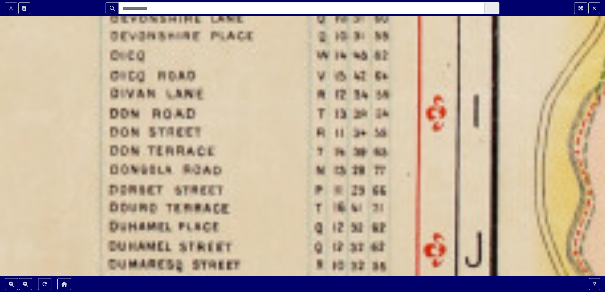
drag, startPoint x: 235, startPoint y: 235, endPoint x: 233, endPoint y: 94, distance: 141.4
click at [233, 94] on div at bounding box center [302, 146] width 605 height 292
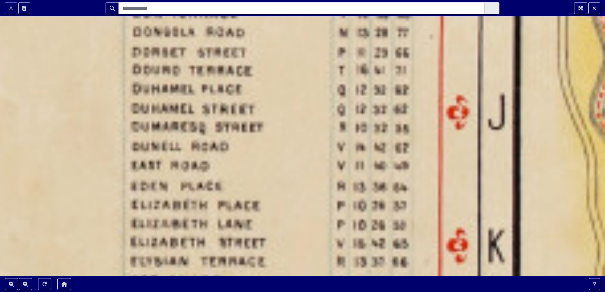
drag, startPoint x: 249, startPoint y: 237, endPoint x: 270, endPoint y: 108, distance: 130.2
click at [270, 108] on div at bounding box center [302, 146] width 605 height 292
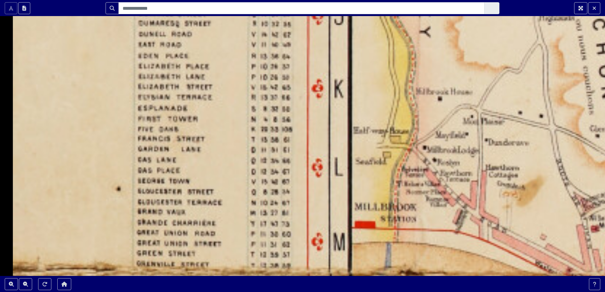
drag, startPoint x: 364, startPoint y: 241, endPoint x: 259, endPoint y: 93, distance: 180.9
click at [262, 87] on div at bounding box center [302, 146] width 605 height 292
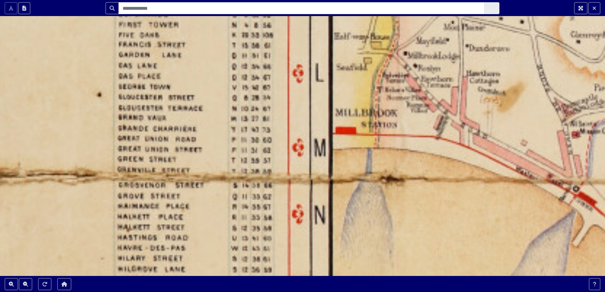
drag, startPoint x: 297, startPoint y: 216, endPoint x: 294, endPoint y: 76, distance: 139.6
click at [294, 76] on div at bounding box center [302, 146] width 605 height 292
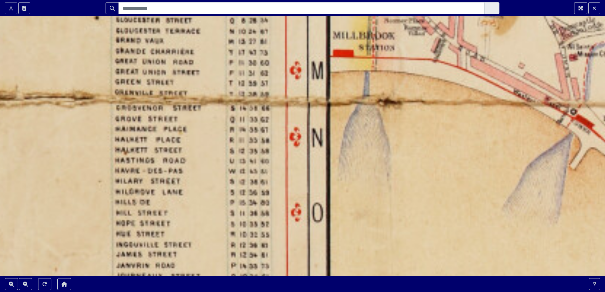
drag, startPoint x: 294, startPoint y: 76, endPoint x: 292, endPoint y: 80, distance: 4.0
click at [293, 77] on div at bounding box center [302, 146] width 605 height 292
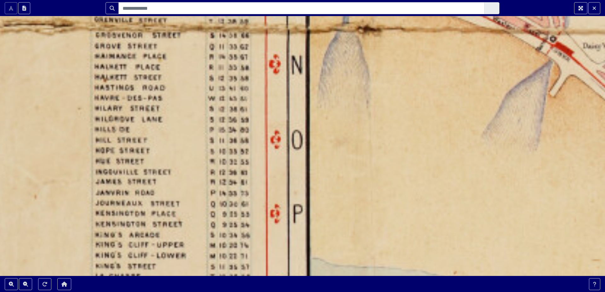
drag, startPoint x: 307, startPoint y: 226, endPoint x: 264, endPoint y: 95, distance: 137.8
click at [265, 97] on div at bounding box center [302, 146] width 605 height 292
click at [264, 94] on div at bounding box center [302, 146] width 605 height 292
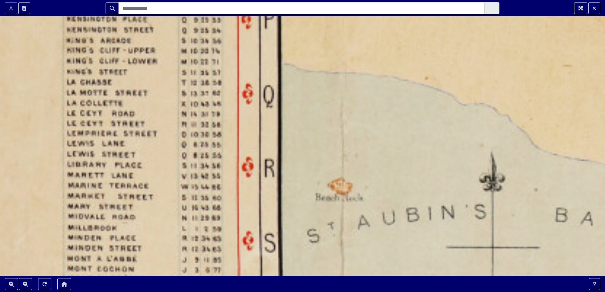
drag, startPoint x: 289, startPoint y: 231, endPoint x: 282, endPoint y: 95, distance: 135.3
click at [283, 93] on div at bounding box center [302, 146] width 605 height 292
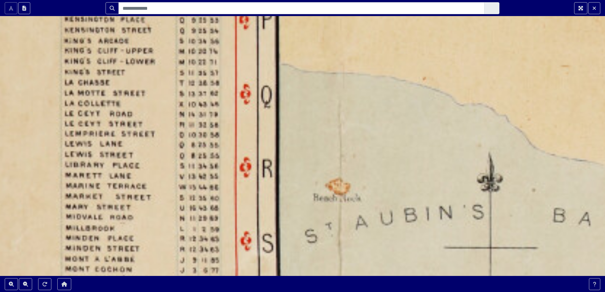
drag, startPoint x: 461, startPoint y: 175, endPoint x: 410, endPoint y: 177, distance: 51.4
click at [421, 177] on div at bounding box center [302, 146] width 605 height 292
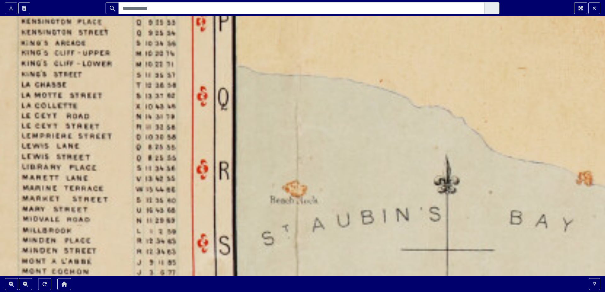
drag, startPoint x: 410, startPoint y: 177, endPoint x: 363, endPoint y: 175, distance: 47.3
click at [385, 176] on div at bounding box center [302, 146] width 605 height 292
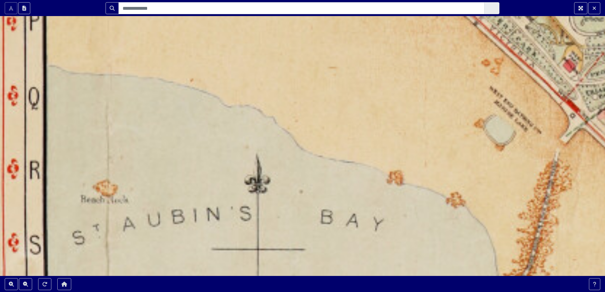
drag, startPoint x: 363, startPoint y: 175, endPoint x: 233, endPoint y: 176, distance: 129.4
click at [215, 177] on div at bounding box center [302, 146] width 605 height 292
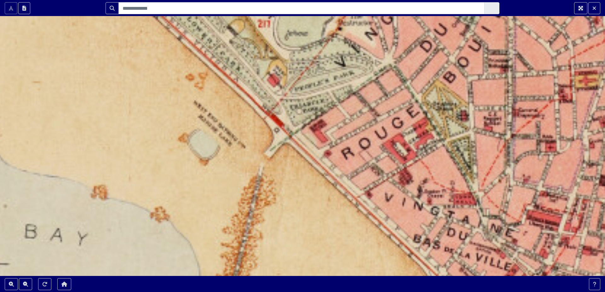
drag, startPoint x: 400, startPoint y: 183, endPoint x: 173, endPoint y: 196, distance: 228.1
click at [173, 196] on div at bounding box center [302, 146] width 605 height 292
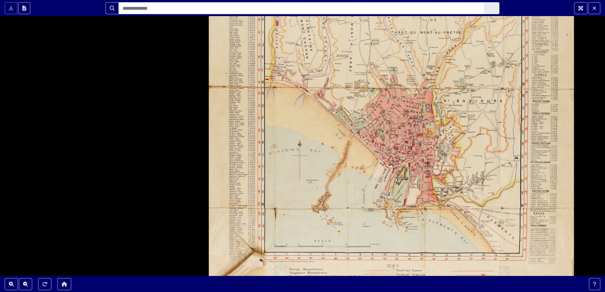
drag, startPoint x: 400, startPoint y: 199, endPoint x: 389, endPoint y: 167, distance: 34.4
click at [389, 167] on div at bounding box center [302, 146] width 605 height 292
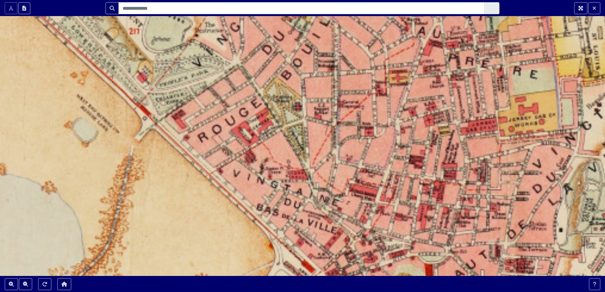
drag, startPoint x: 404, startPoint y: 117, endPoint x: 337, endPoint y: 163, distance: 81.5
click at [337, 163] on div at bounding box center [302, 146] width 605 height 292
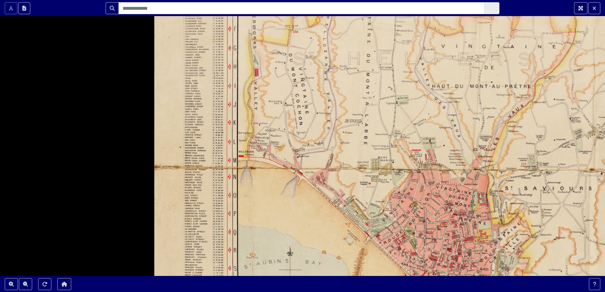
drag, startPoint x: 164, startPoint y: 96, endPoint x: 230, endPoint y: 163, distance: 93.5
click at [230, 163] on div at bounding box center [302, 146] width 605 height 292
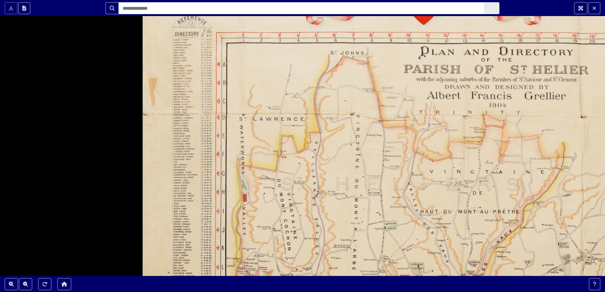
drag, startPoint x: 202, startPoint y: 83, endPoint x: 190, endPoint y: 201, distance: 119.1
click at [190, 201] on div at bounding box center [302, 146] width 605 height 292
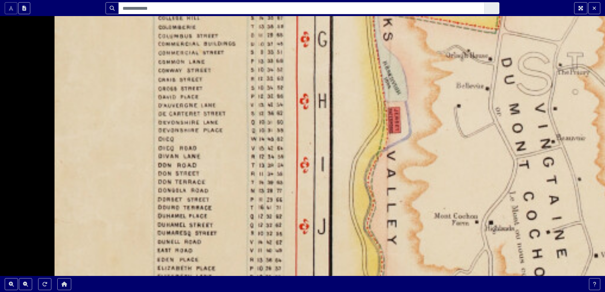
drag, startPoint x: 214, startPoint y: 179, endPoint x: 231, endPoint y: 46, distance: 134.3
click at [231, 46] on div at bounding box center [302, 146] width 605 height 292
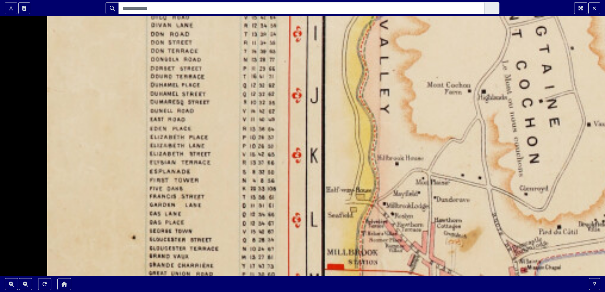
drag, startPoint x: 225, startPoint y: 203, endPoint x: 217, endPoint y: 86, distance: 117.4
click at [217, 86] on div at bounding box center [302, 146] width 605 height 292
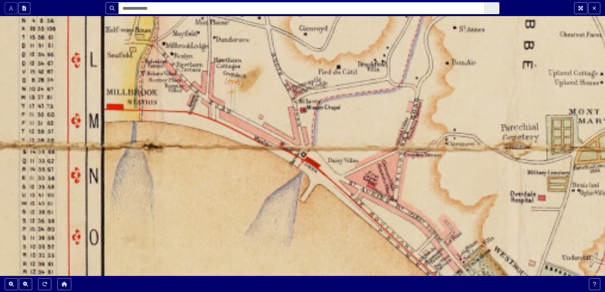
drag, startPoint x: 542, startPoint y: 254, endPoint x: 321, endPoint y: 95, distance: 271.9
click at [321, 95] on div at bounding box center [302, 146] width 605 height 292
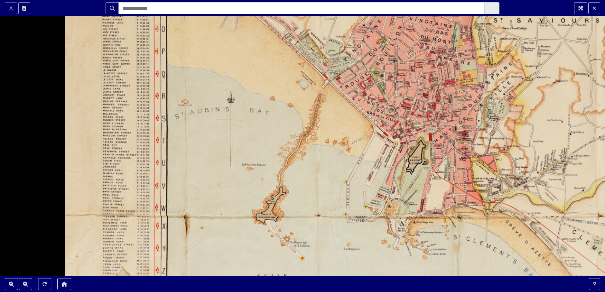
drag, startPoint x: 465, startPoint y: 239, endPoint x: 297, endPoint y: 72, distance: 236.7
click at [305, 62] on div at bounding box center [302, 146] width 605 height 292
click at [420, 103] on div at bounding box center [302, 146] width 605 height 292
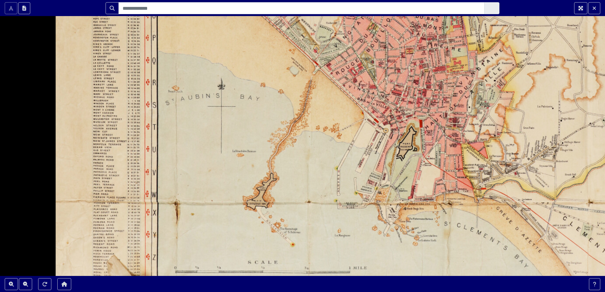
drag, startPoint x: 420, startPoint y: 102, endPoint x: 411, endPoint y: 90, distance: 15.0
click at [411, 90] on div at bounding box center [302, 146] width 605 height 292
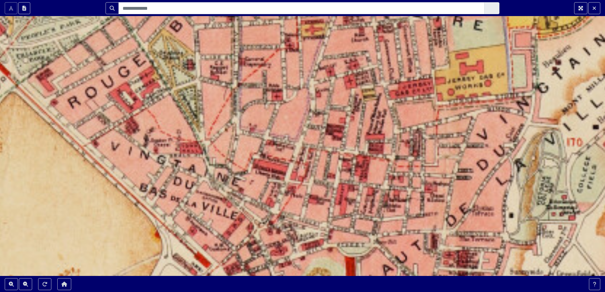
drag, startPoint x: 485, startPoint y: 106, endPoint x: 391, endPoint y: 174, distance: 115.0
click at [391, 174] on div at bounding box center [302, 146] width 605 height 292
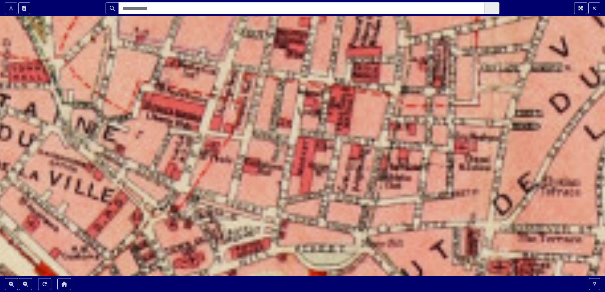
drag, startPoint x: 369, startPoint y: 154, endPoint x: 372, endPoint y: 113, distance: 41.4
click at [372, 113] on div at bounding box center [302, 146] width 605 height 292
